Goal: Information Seeking & Learning: Understand process/instructions

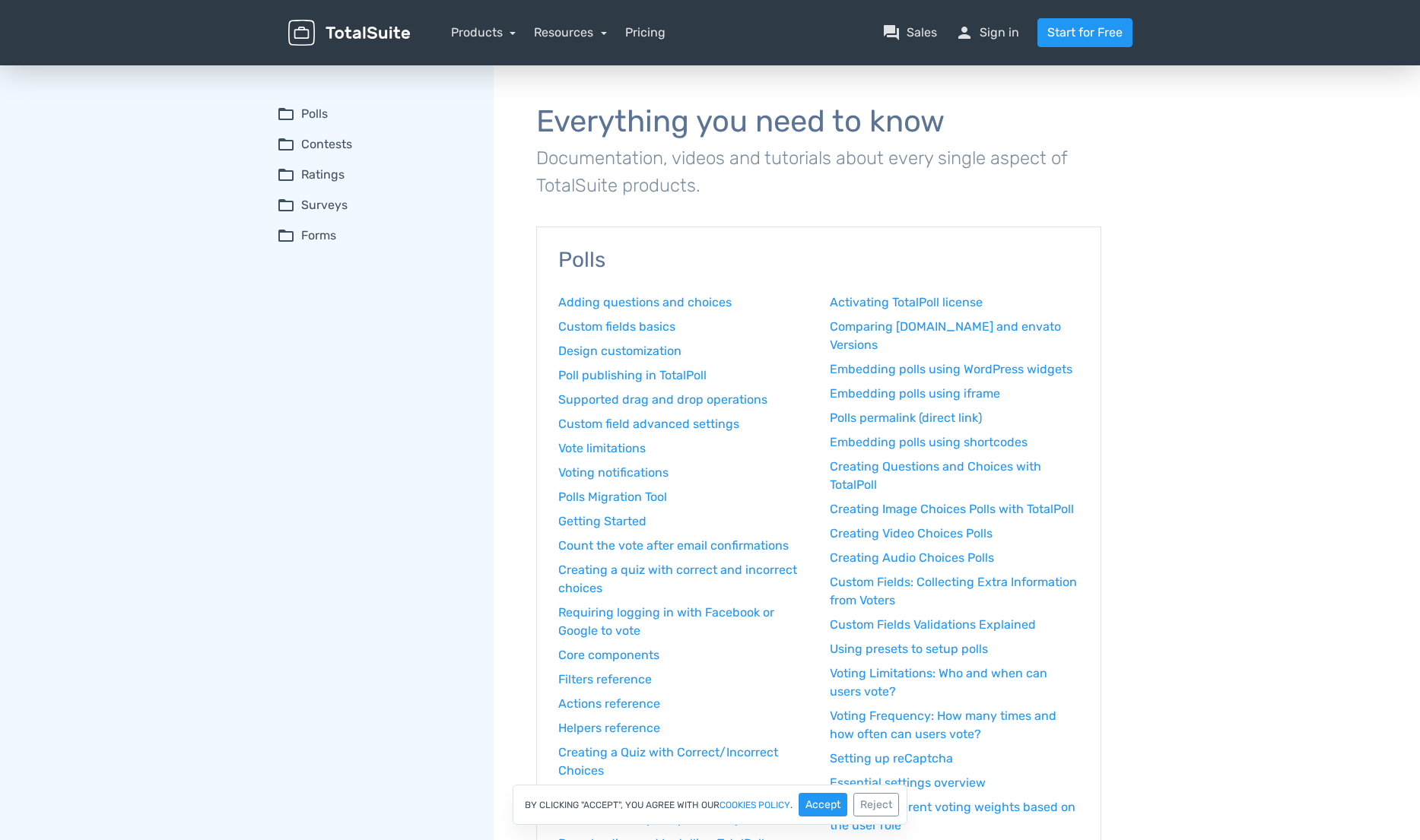
click at [328, 177] on summary "folder_open Ratings" at bounding box center [375, 175] width 196 height 18
click at [339, 201] on link "How to install TotalRating" at bounding box center [384, 204] width 177 height 16
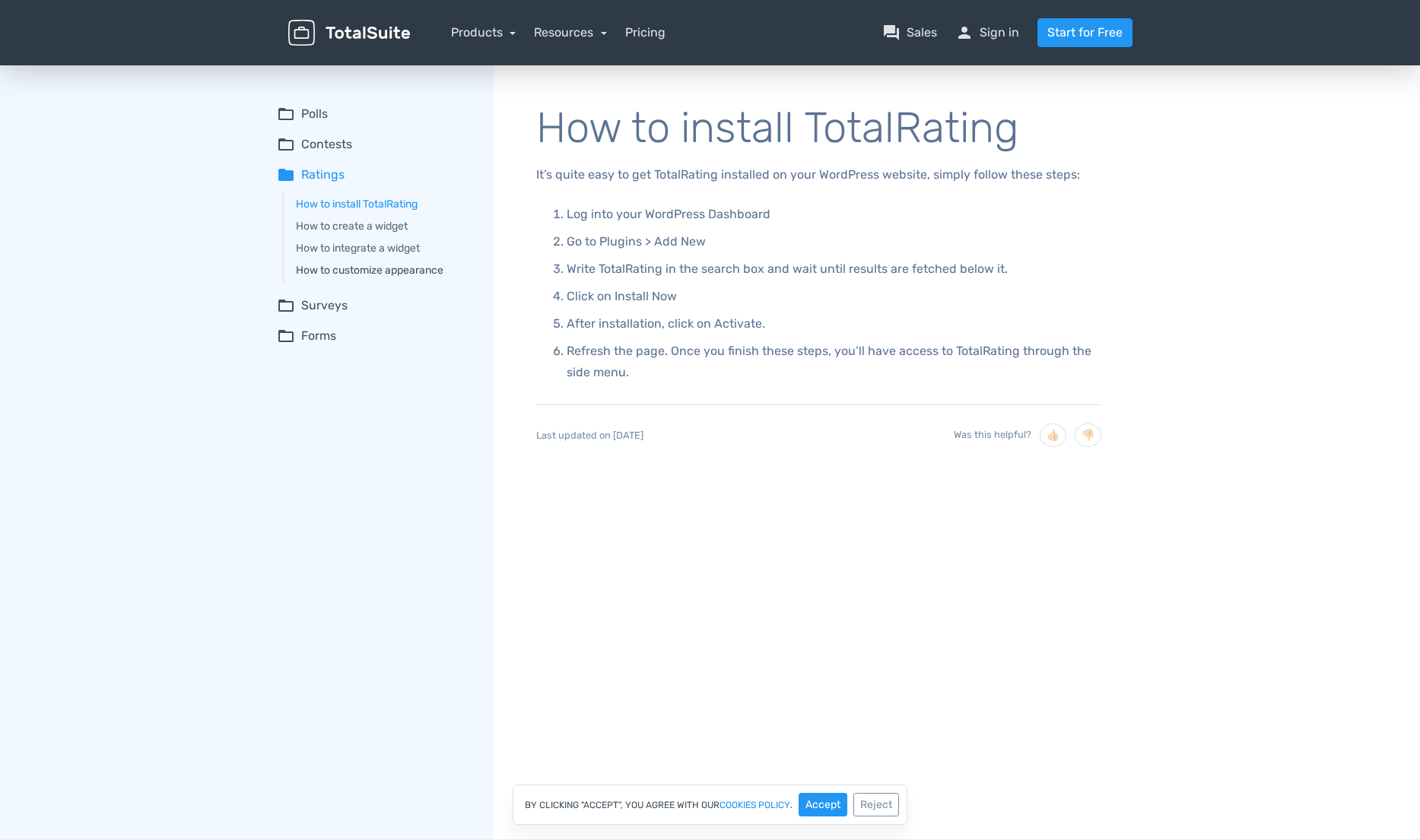
click at [355, 270] on link "How to customize appearance" at bounding box center [384, 270] width 177 height 16
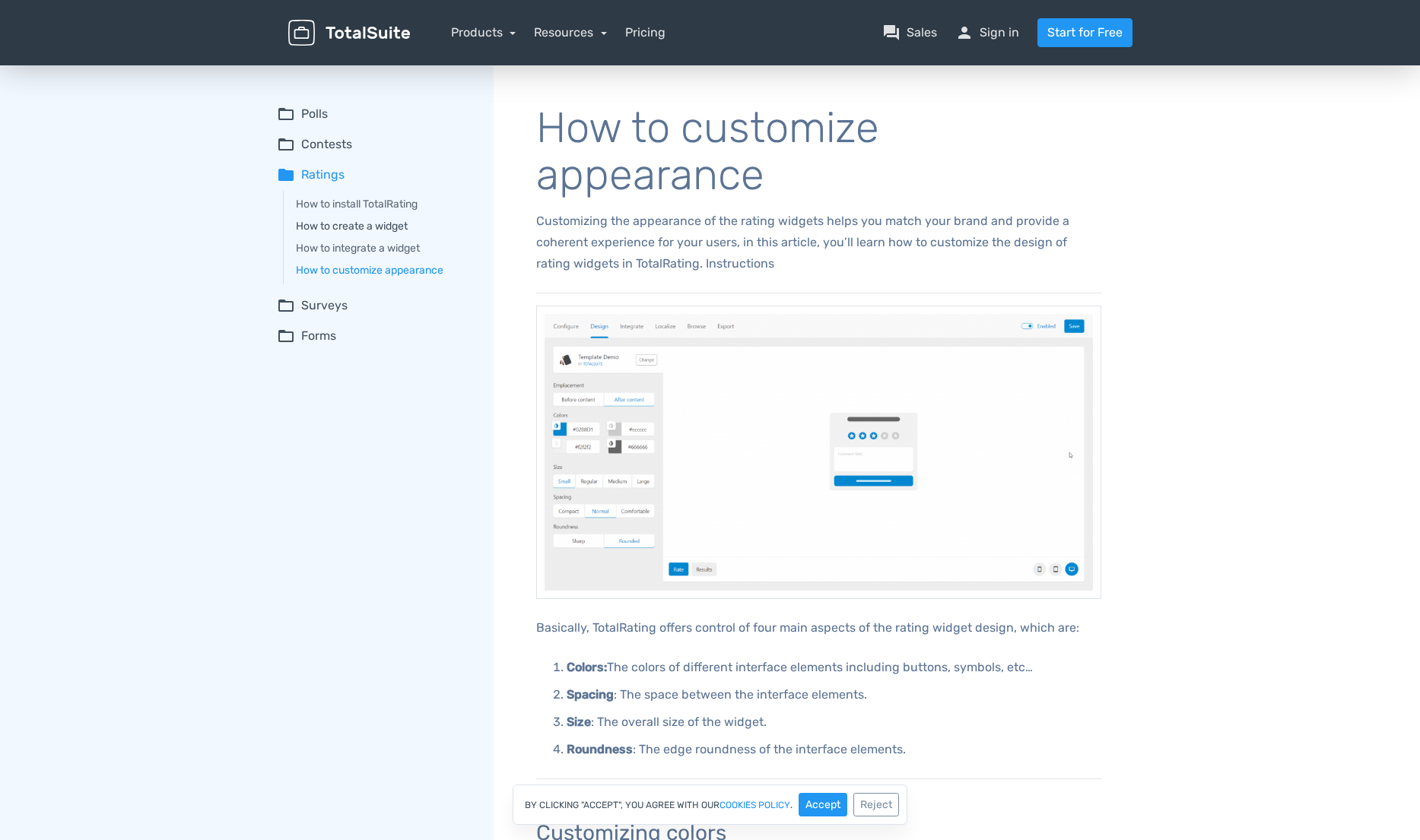
click at [350, 225] on link "How to create a widget" at bounding box center [384, 226] width 177 height 16
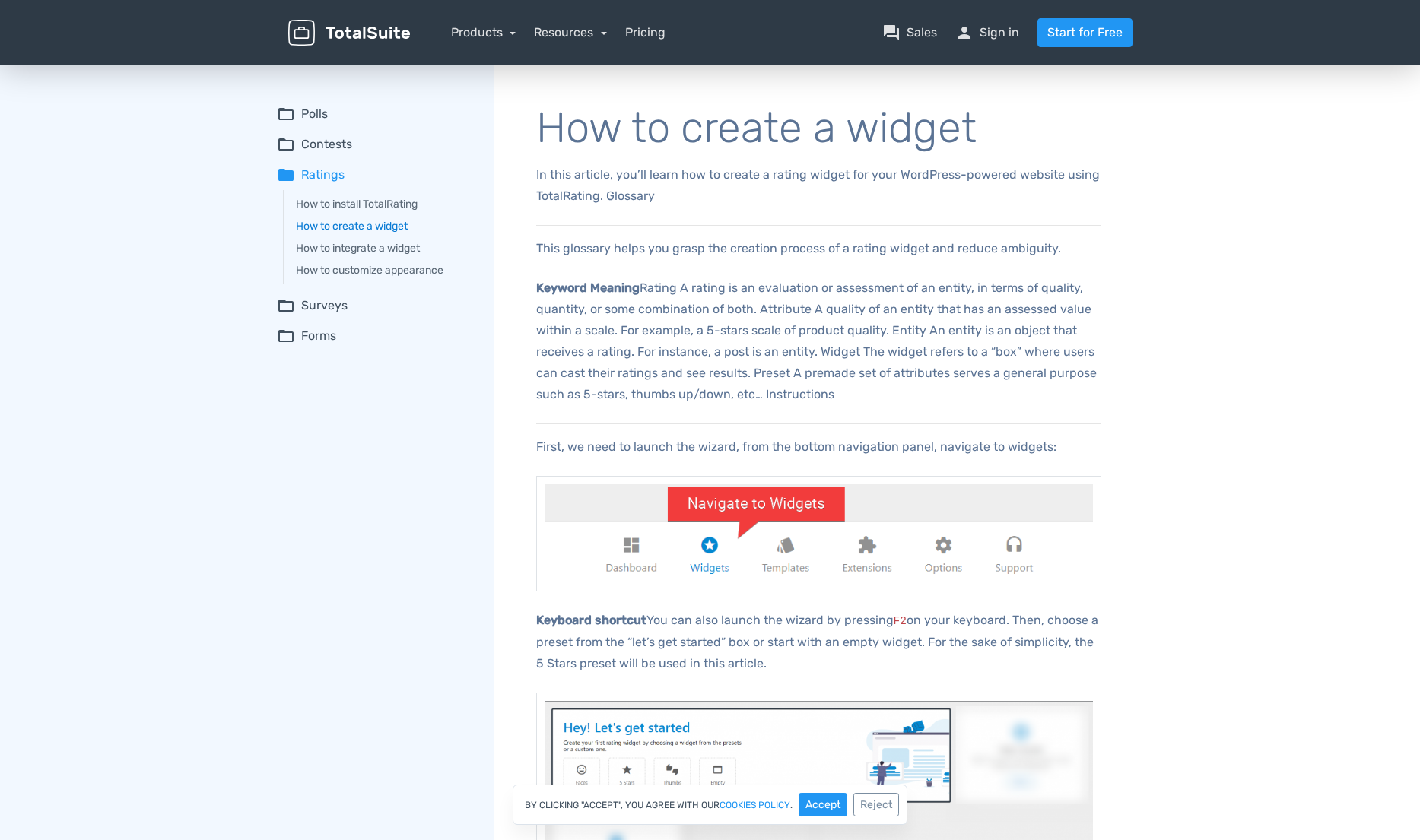
click at [350, 225] on link "How to create a widget" at bounding box center [384, 226] width 177 height 16
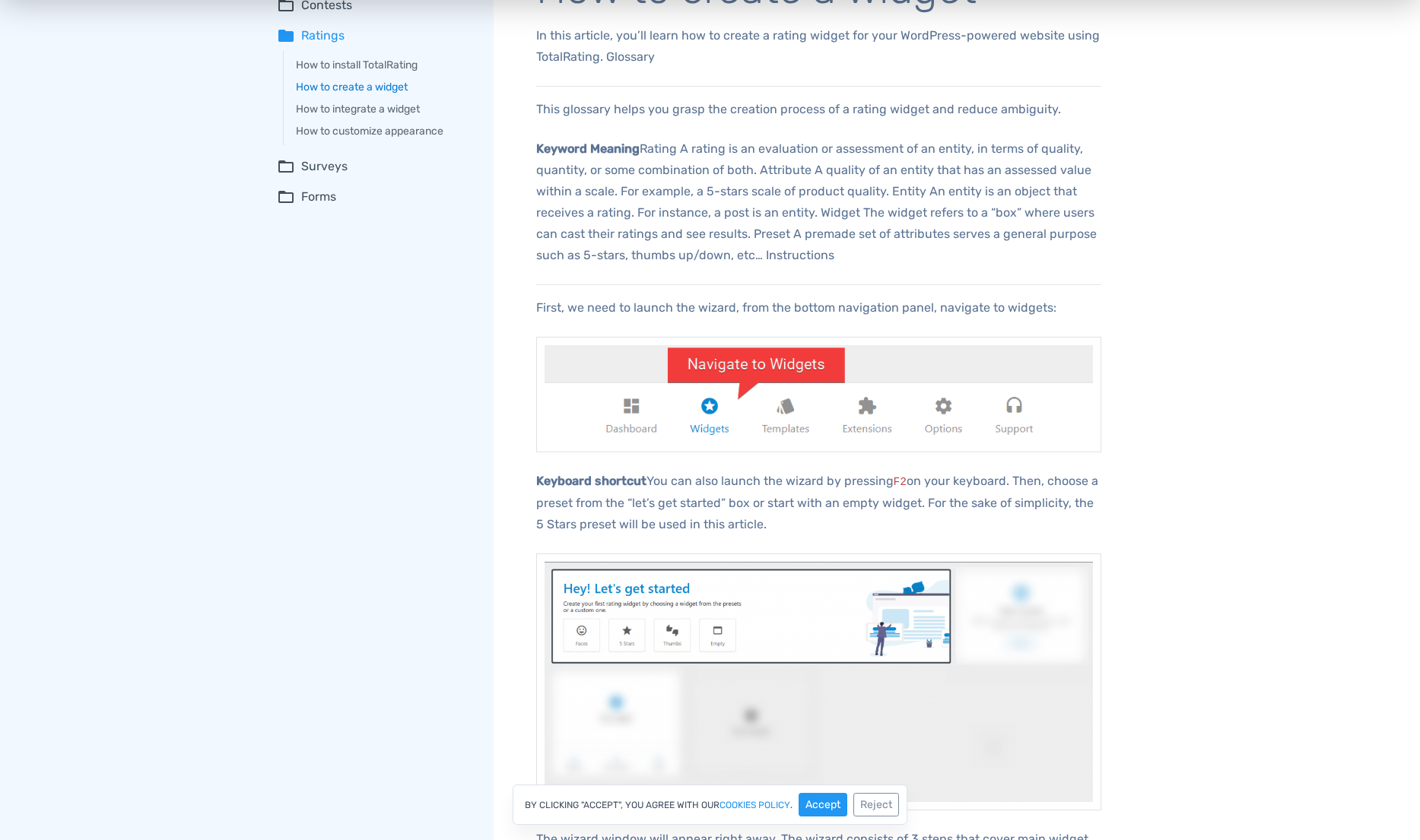
scroll to position [124, 0]
